Goal: Navigation & Orientation: Understand site structure

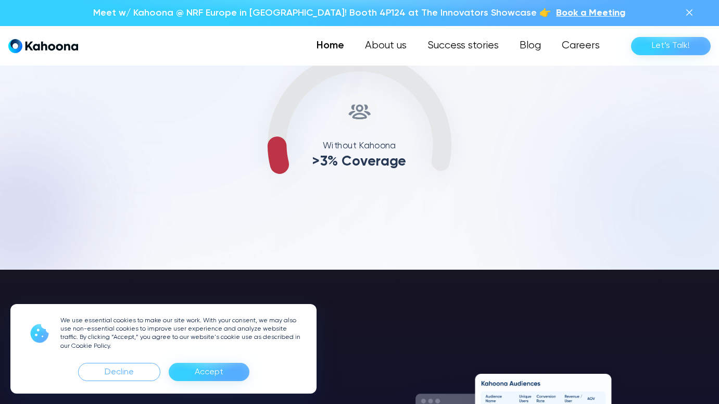
scroll to position [518, 0]
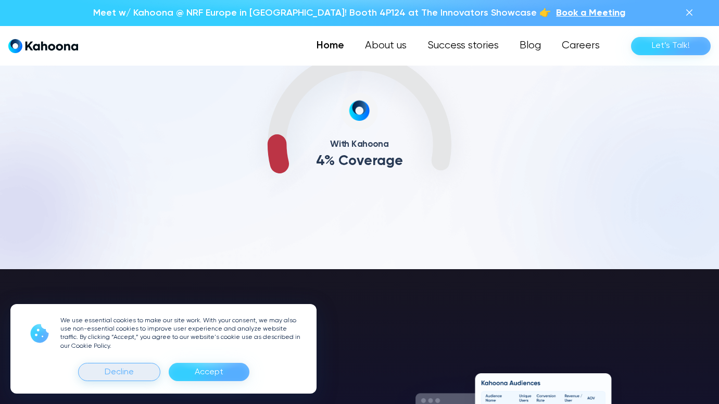
click at [139, 366] on div "Decline" at bounding box center [119, 372] width 82 height 18
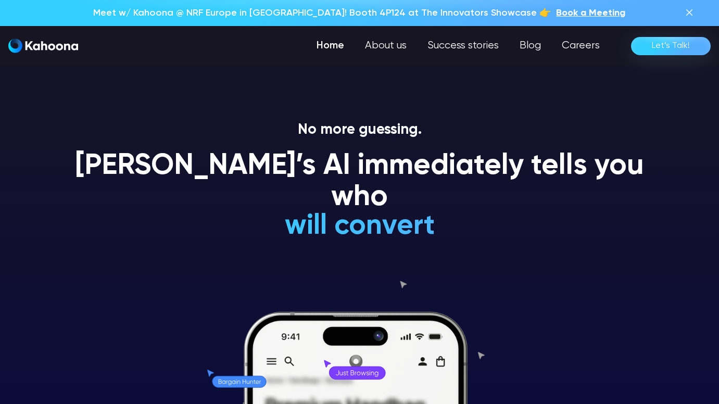
scroll to position [0, 0]
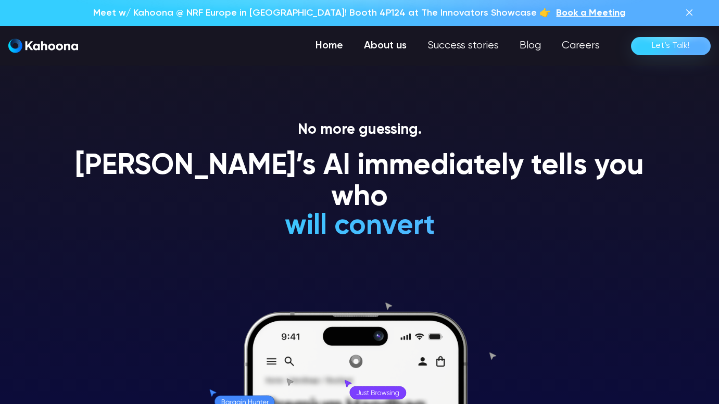
click at [383, 44] on link "About us" at bounding box center [384, 45] width 63 height 21
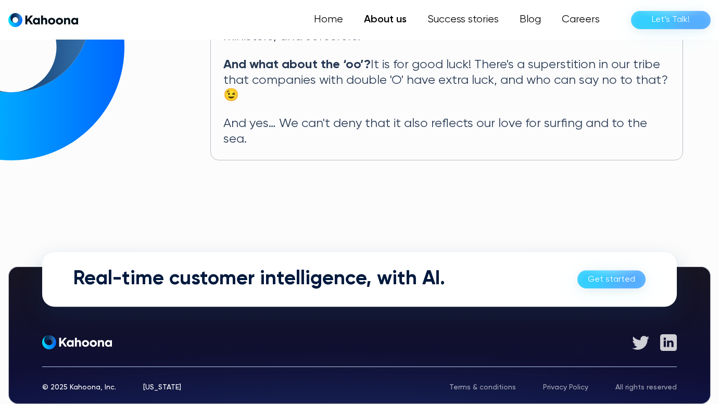
scroll to position [637, 0]
click at [469, 13] on link "Success stories" at bounding box center [462, 19] width 94 height 21
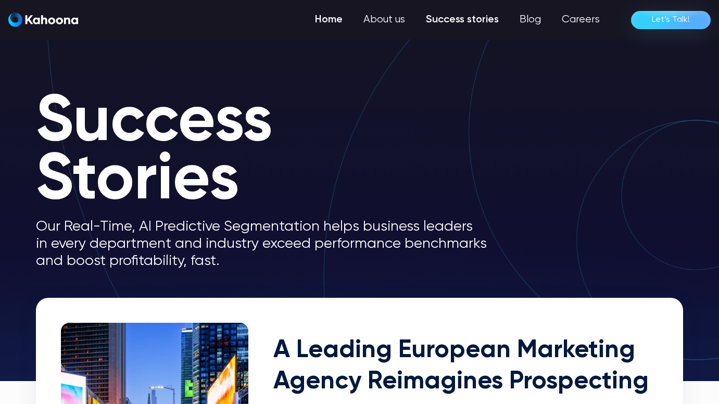
click at [334, 18] on link "Home" at bounding box center [328, 19] width 48 height 21
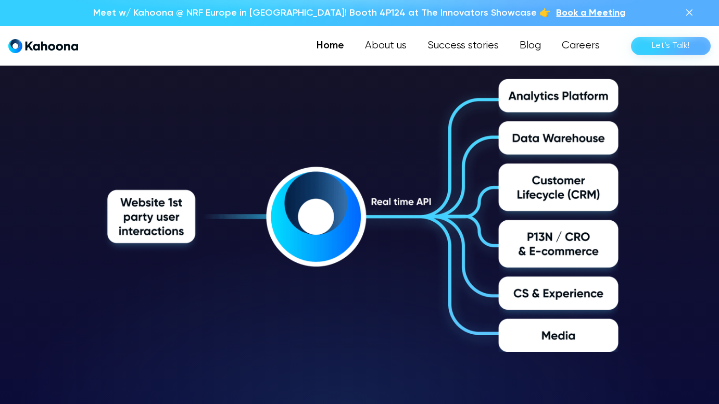
scroll to position [1688, 0]
